Goal: Navigation & Orientation: Find specific page/section

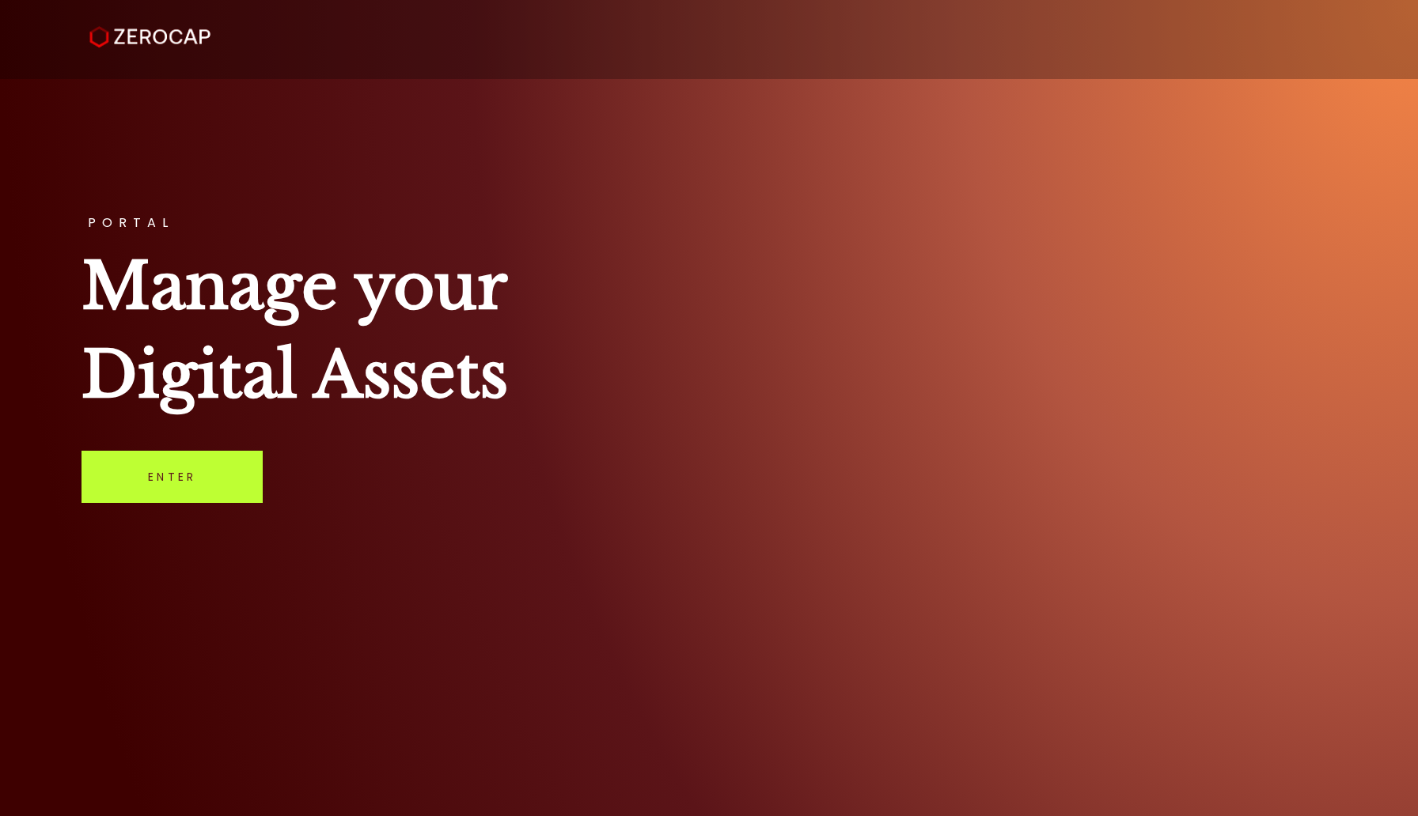
click at [223, 474] on link "Enter" at bounding box center [171, 477] width 181 height 52
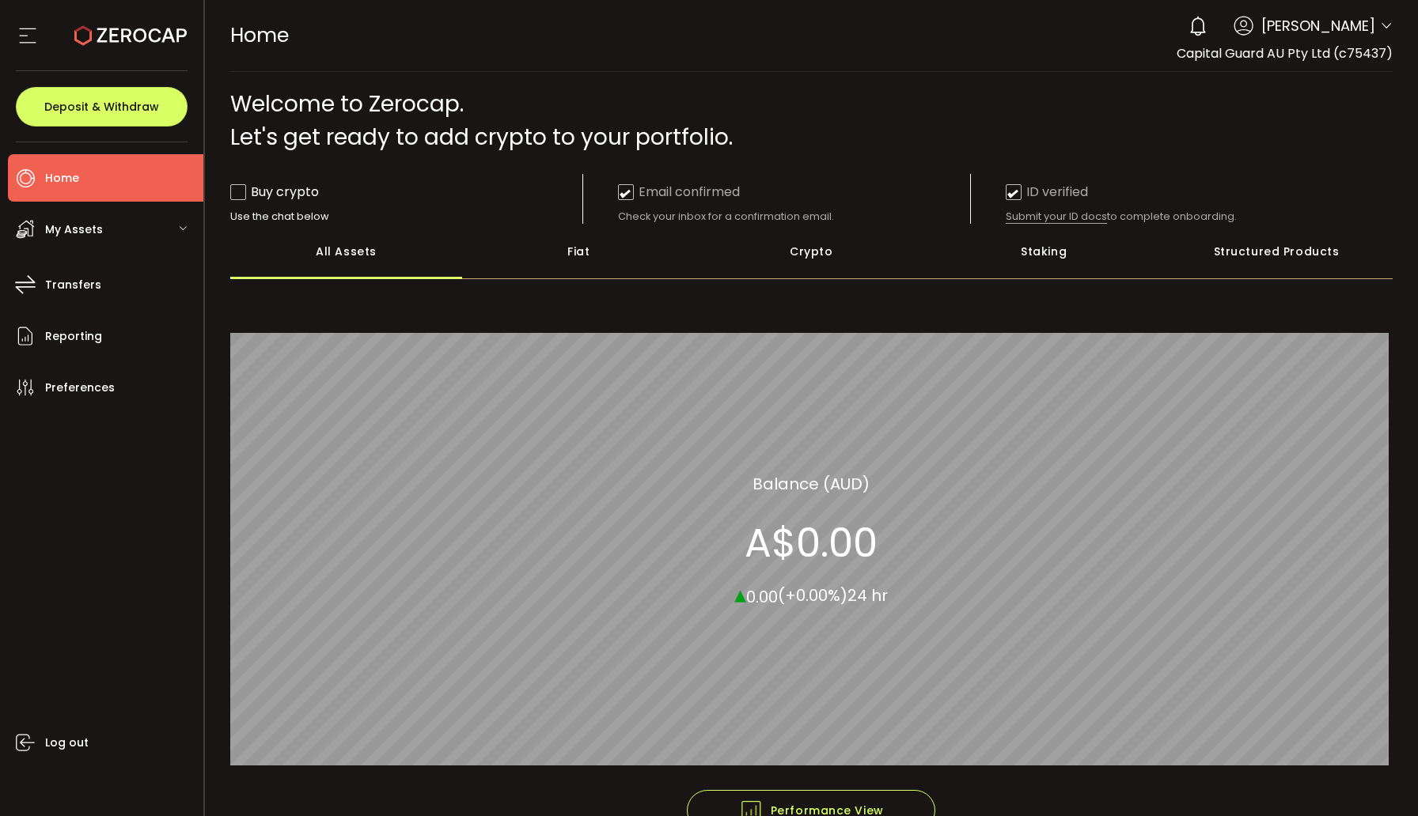
scroll to position [85, 0]
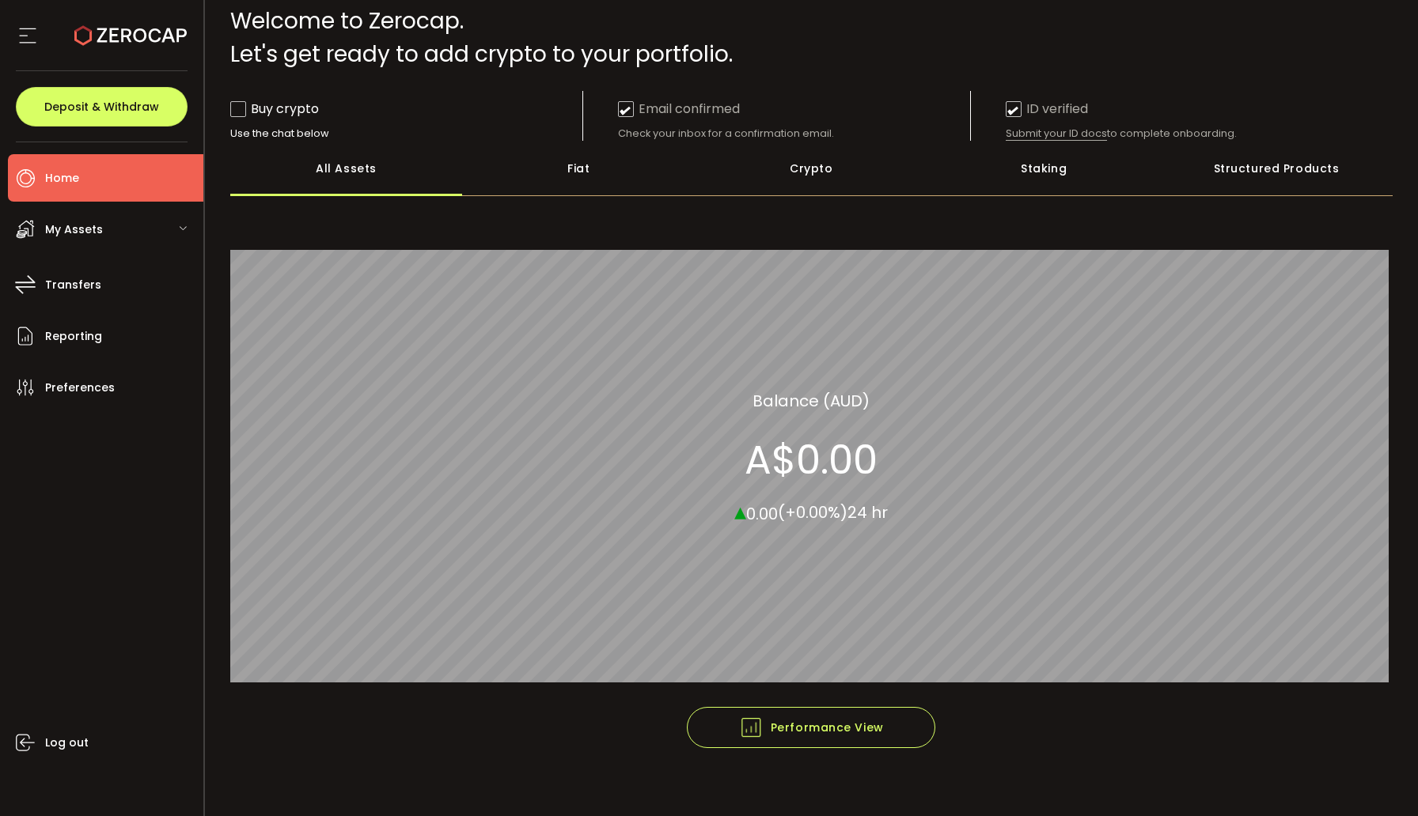
click at [178, 223] on div "My Assets" at bounding box center [105, 229] width 195 height 47
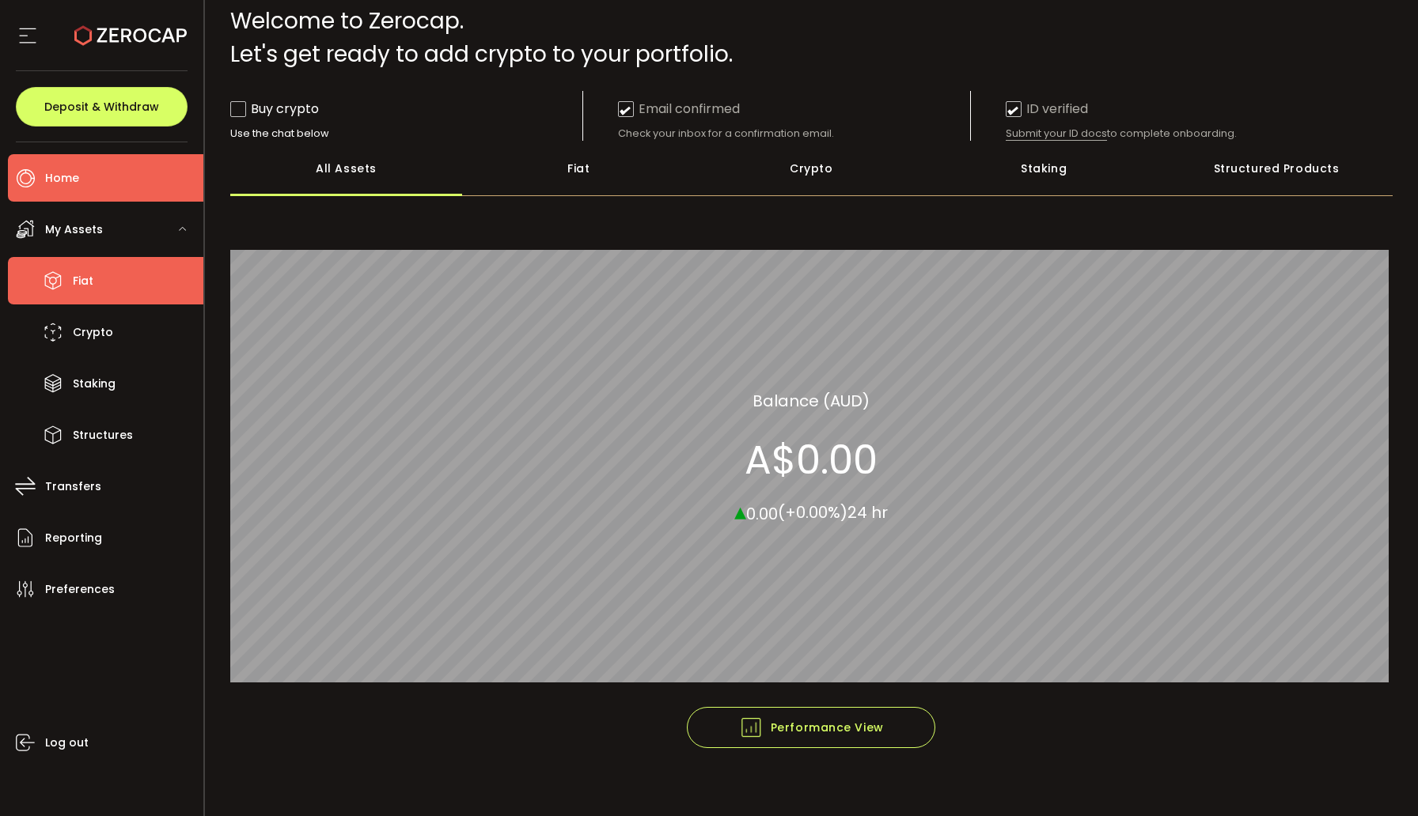
click at [100, 266] on li "Fiat" at bounding box center [105, 280] width 195 height 47
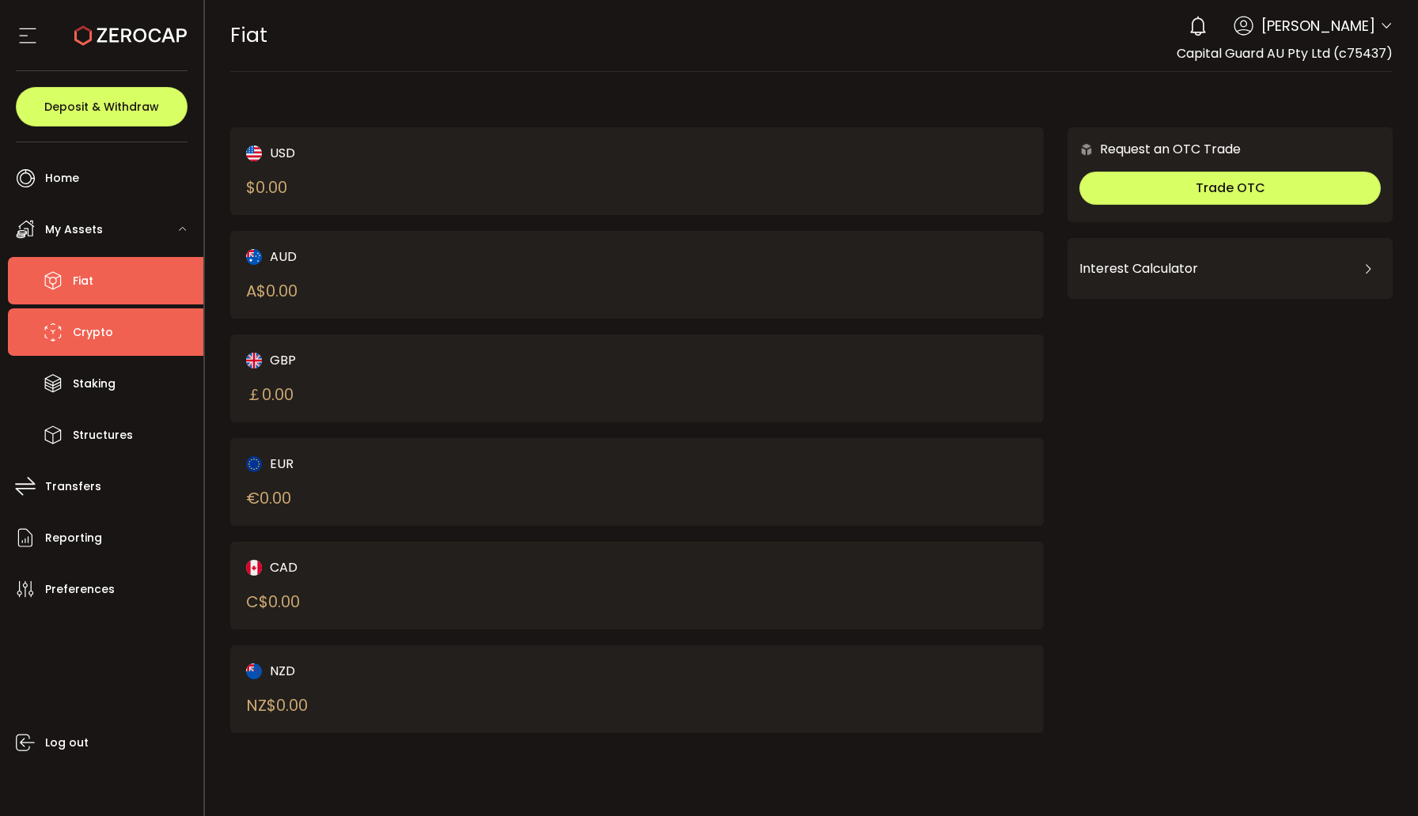
click at [111, 337] on li "Crypto" at bounding box center [105, 332] width 195 height 47
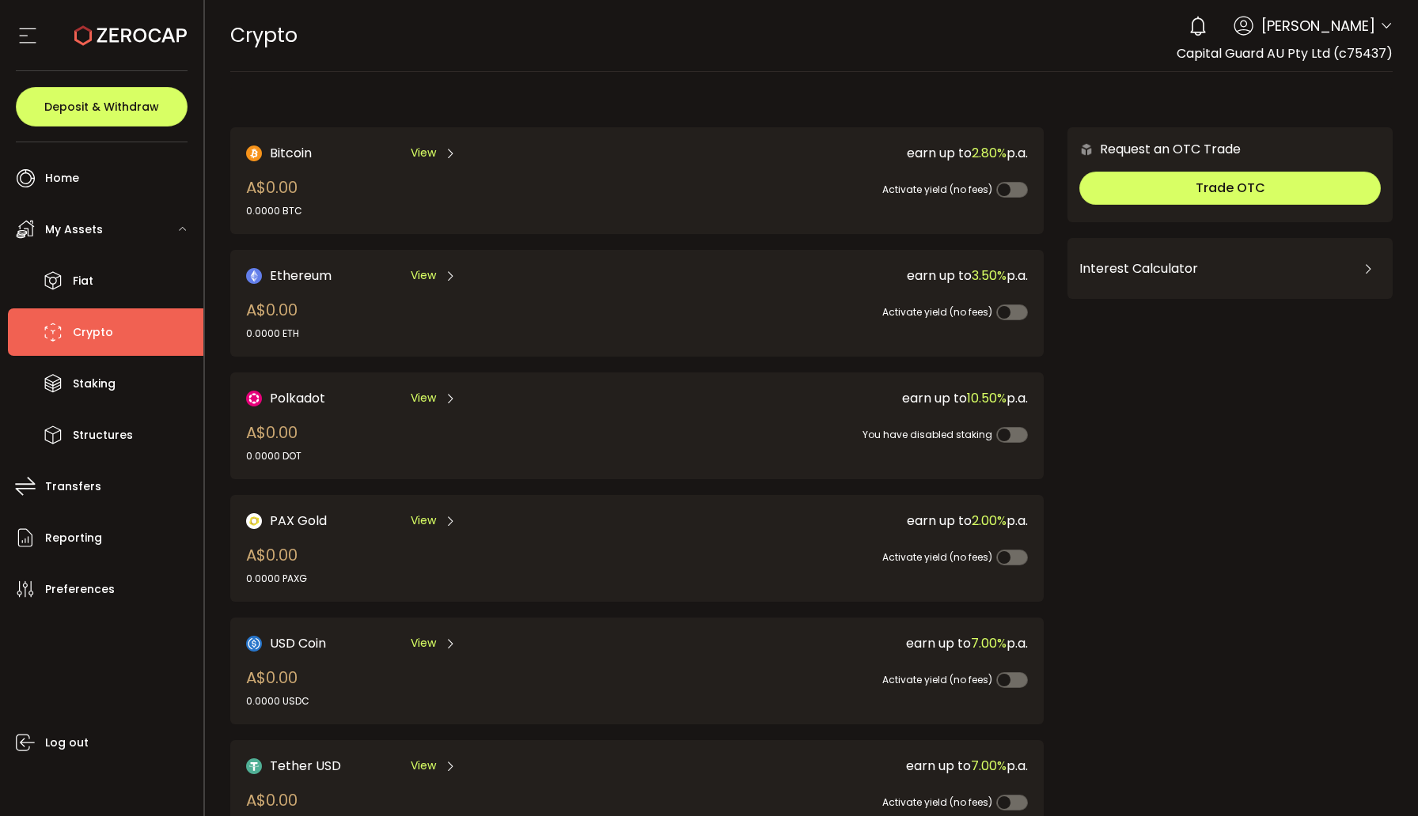
click at [93, 229] on span "My Assets" at bounding box center [74, 229] width 58 height 23
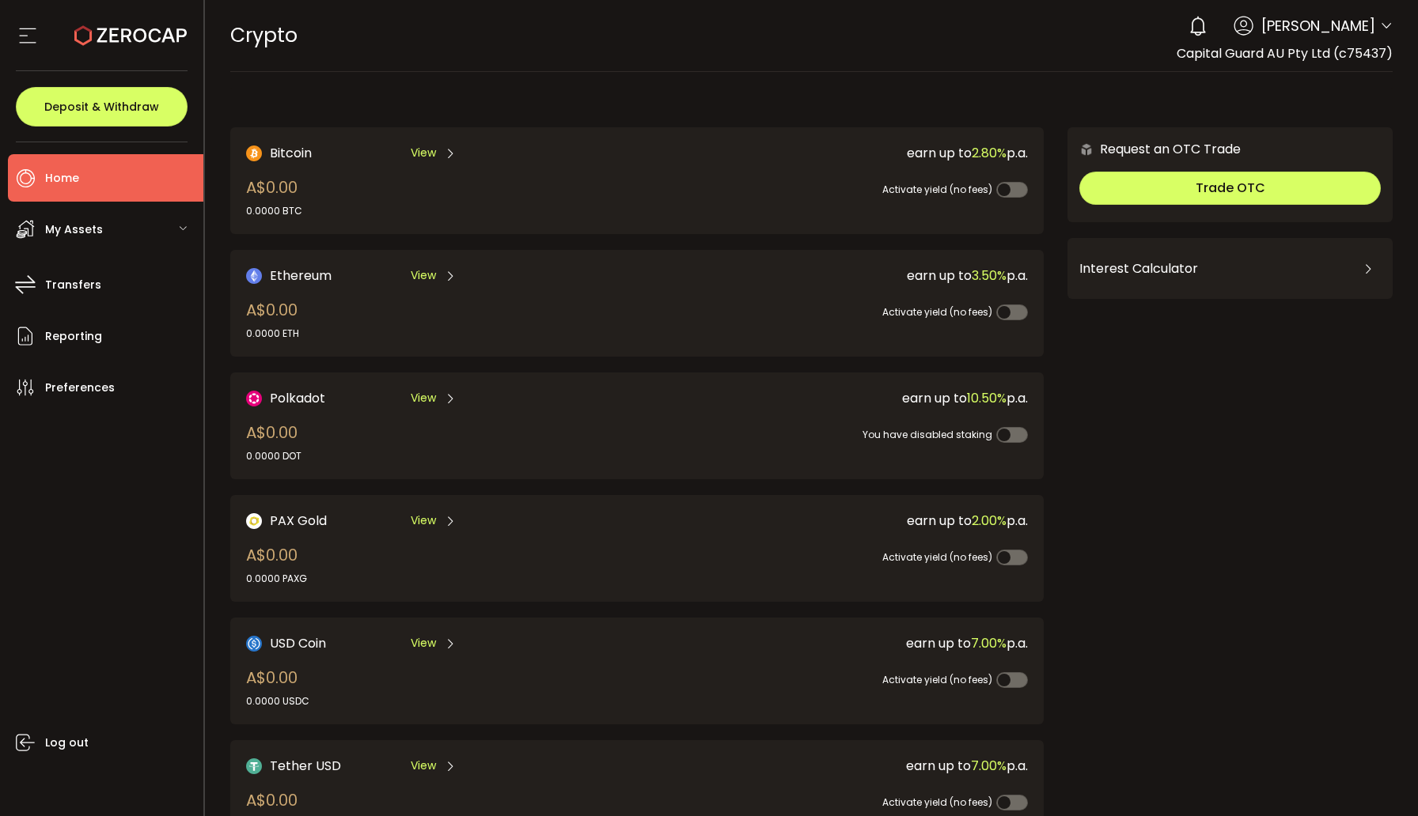
click at [91, 181] on li "Home" at bounding box center [105, 177] width 195 height 47
